Goal: Task Accomplishment & Management: Complete application form

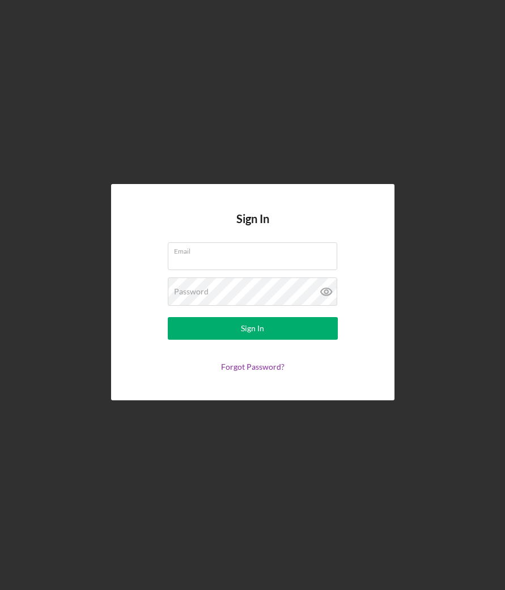
click at [309, 268] on input "Email" at bounding box center [252, 255] width 169 height 27
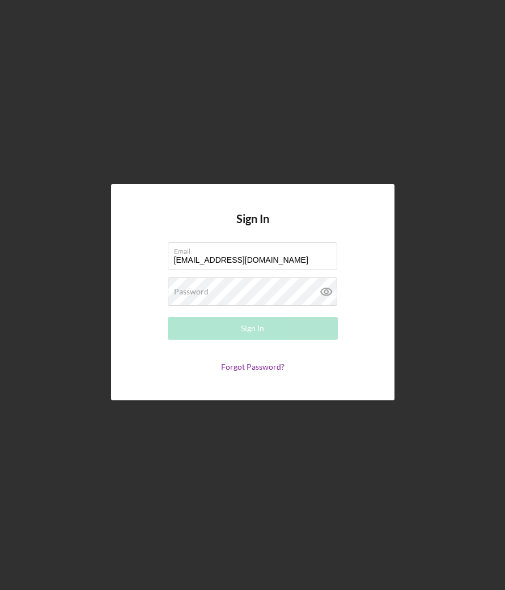
type input "[EMAIL_ADDRESS][DOMAIN_NAME]"
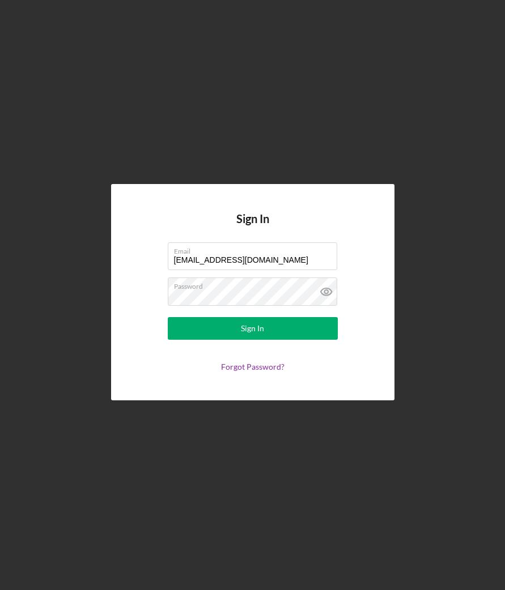
click at [207, 330] on button "Sign In" at bounding box center [253, 328] width 170 height 23
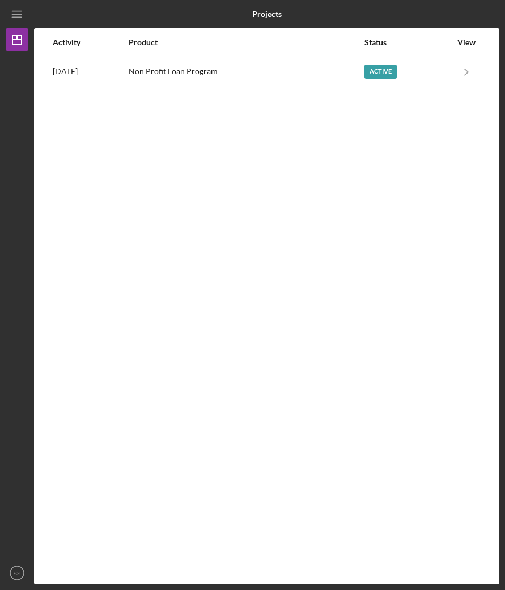
click at [187, 76] on div "Non Profit Loan Program" at bounding box center [246, 72] width 235 height 28
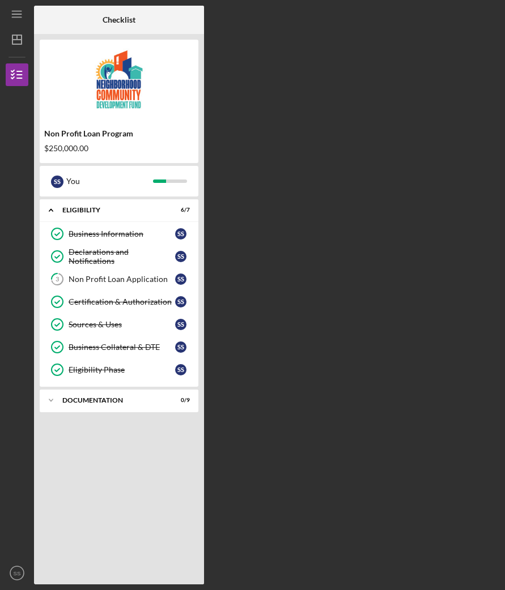
click at [65, 395] on div "Icon/Expander Documentation 0 / 9" at bounding box center [119, 400] width 159 height 23
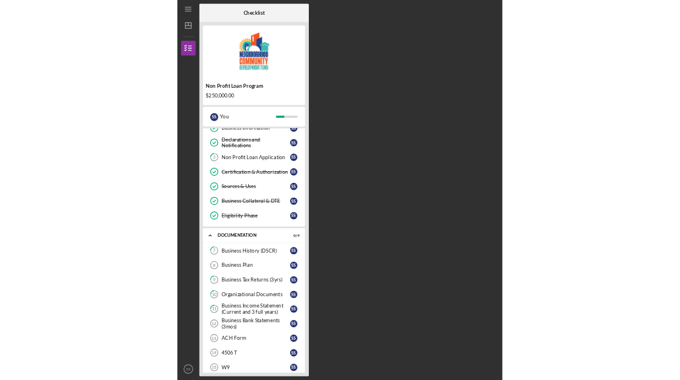
scroll to position [35, 0]
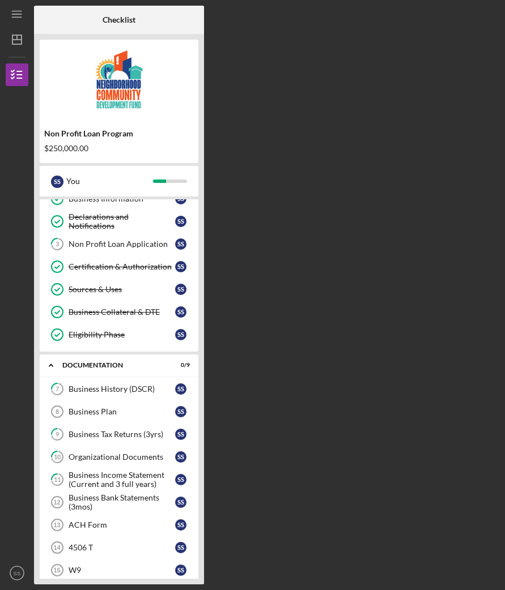
click at [75, 570] on div "W9" at bounding box center [122, 570] width 106 height 9
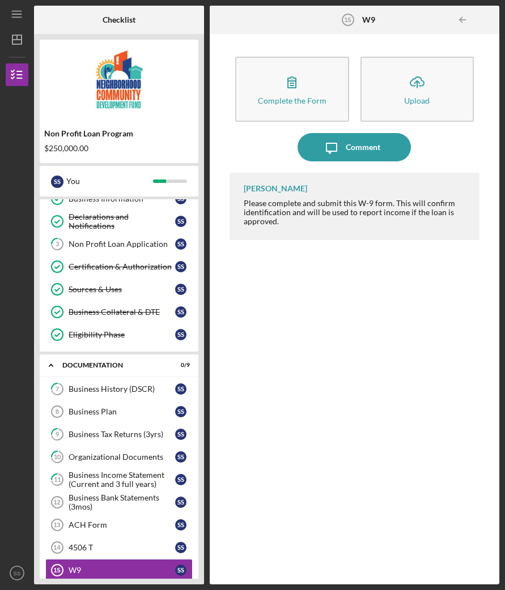
click at [80, 549] on div "4506 T" at bounding box center [122, 547] width 106 height 9
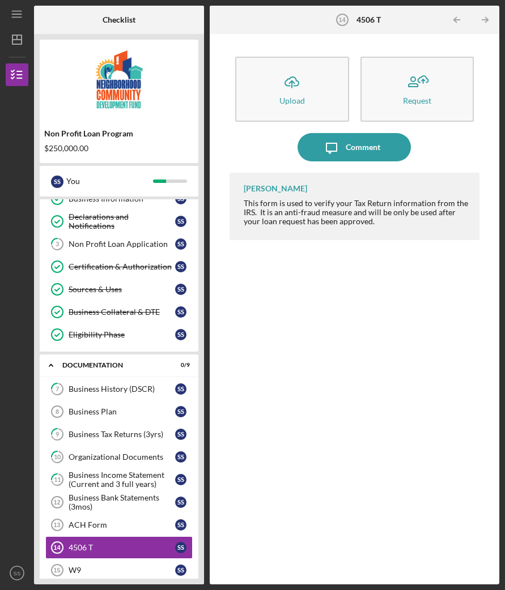
click at [76, 574] on div "W9" at bounding box center [122, 570] width 106 height 9
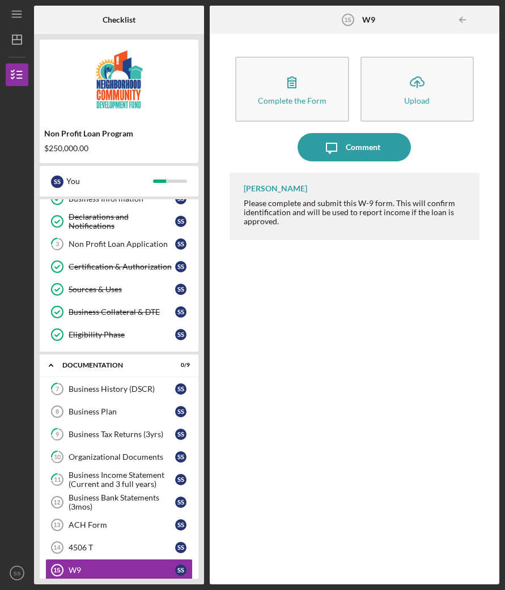
click at [280, 80] on icon "button" at bounding box center [292, 82] width 28 height 28
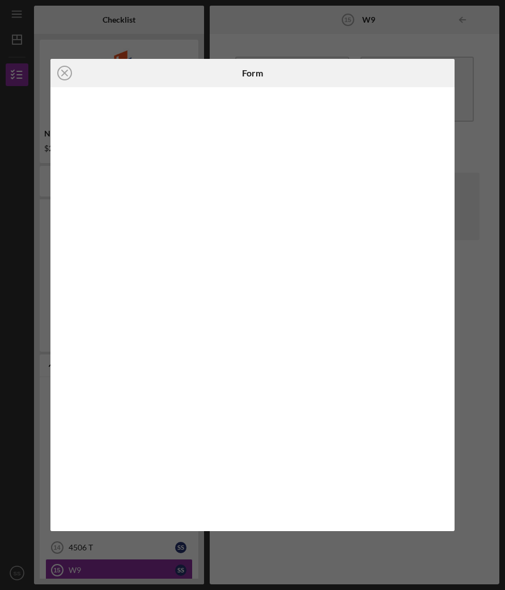
click at [67, 80] on circle at bounding box center [65, 73] width 14 height 14
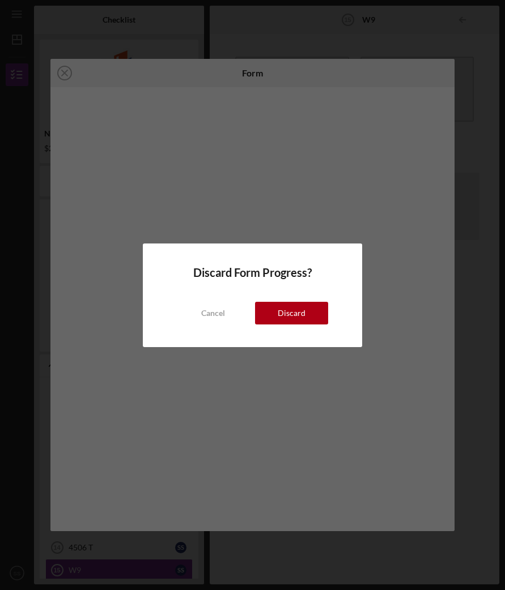
click at [290, 320] on div "Discard" at bounding box center [292, 313] width 28 height 23
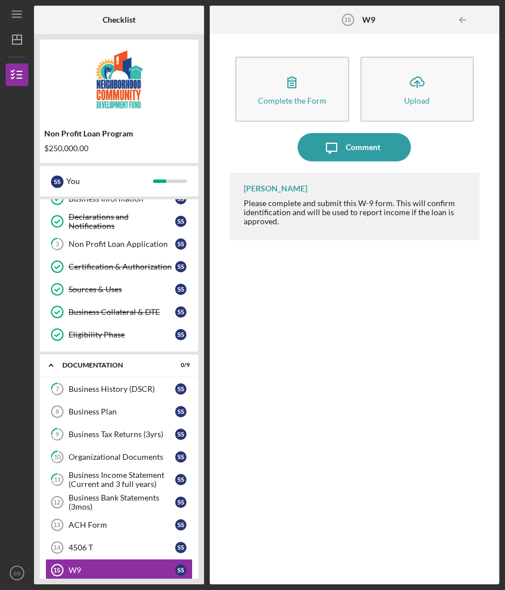
click at [84, 543] on div "4506 T" at bounding box center [122, 547] width 106 height 9
